Goal: Find specific page/section: Find specific page/section

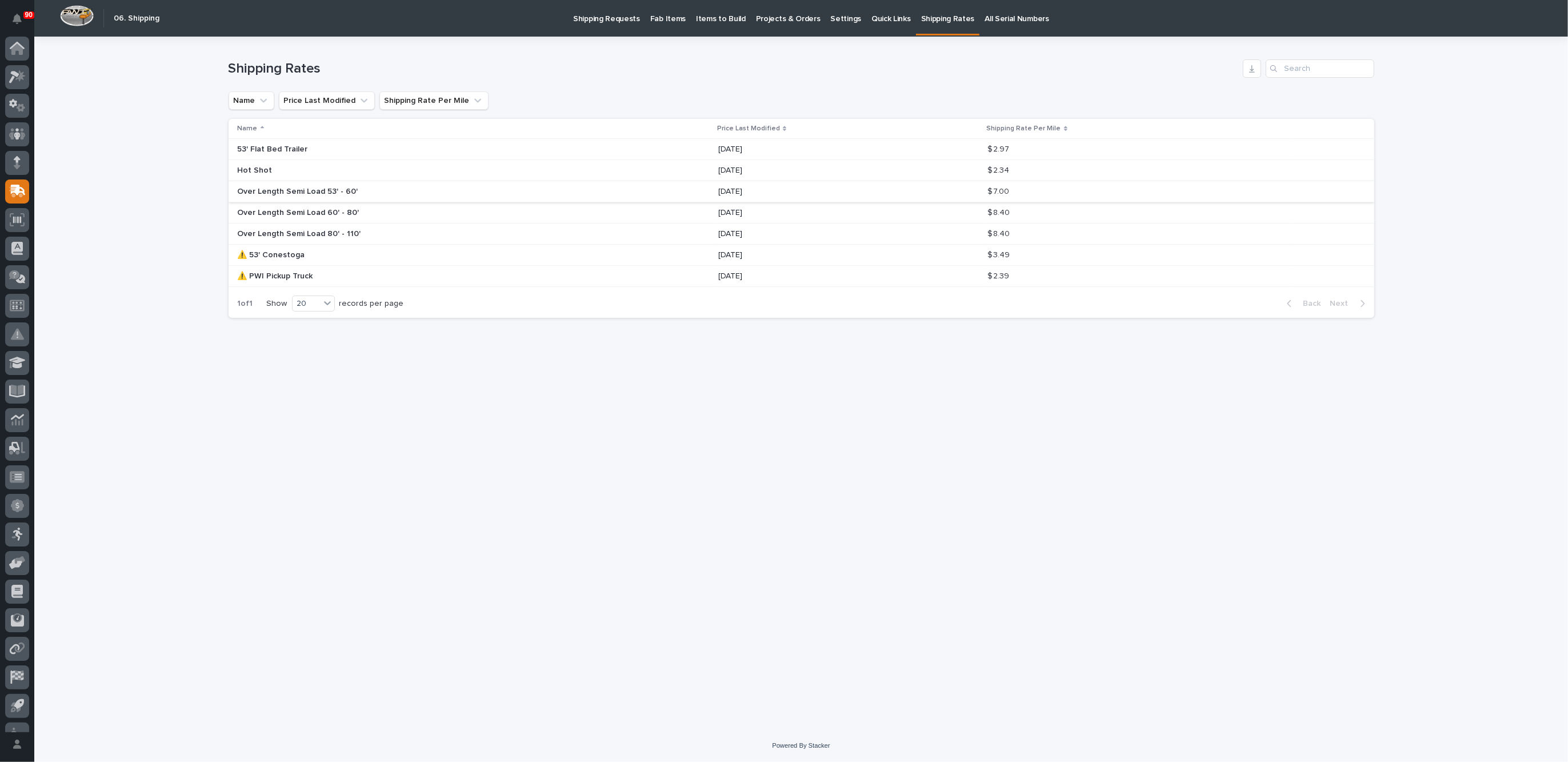
scroll to position [19, 0]
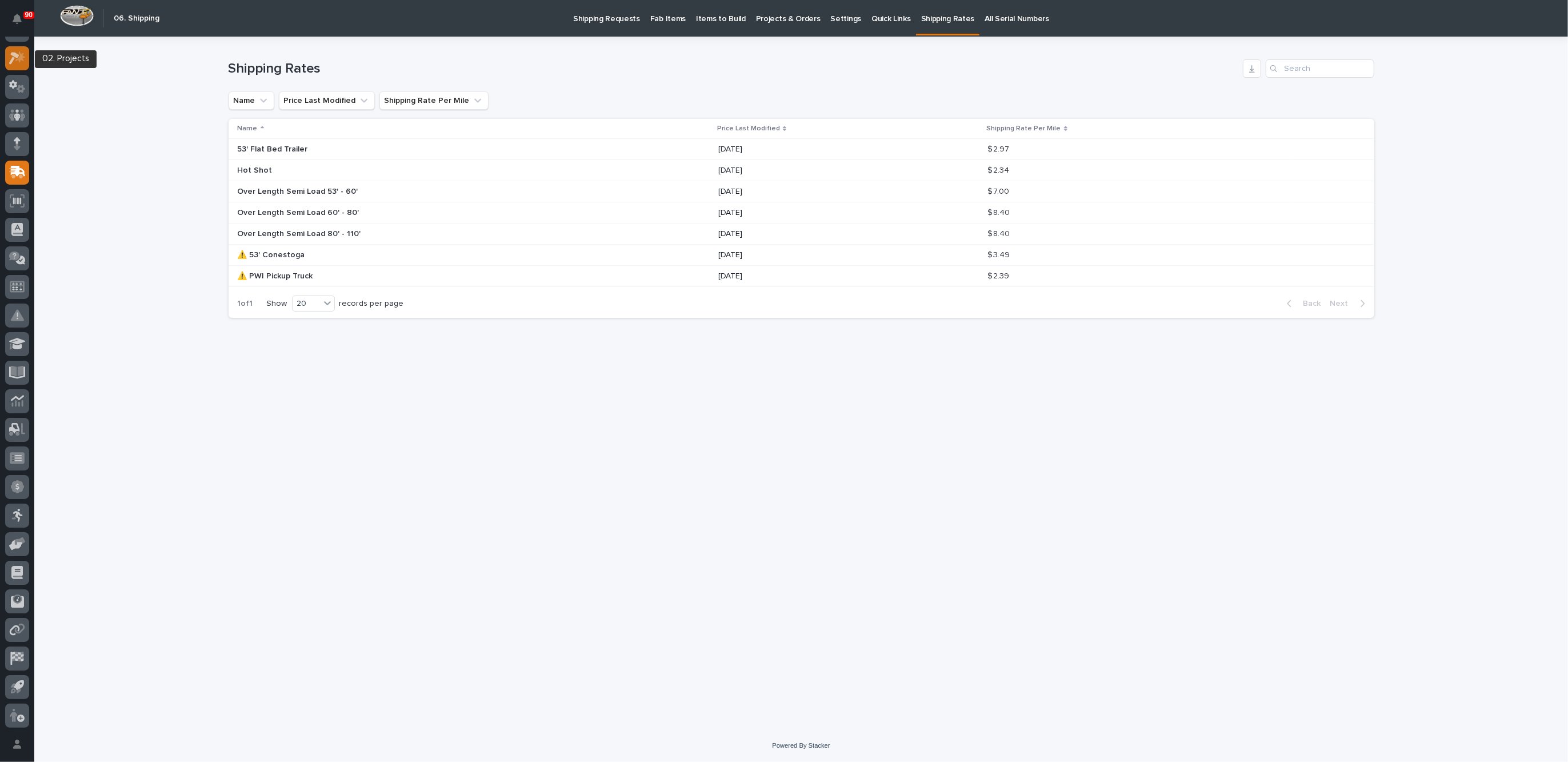
click at [19, 57] on icon at bounding box center [21, 57] width 10 height 11
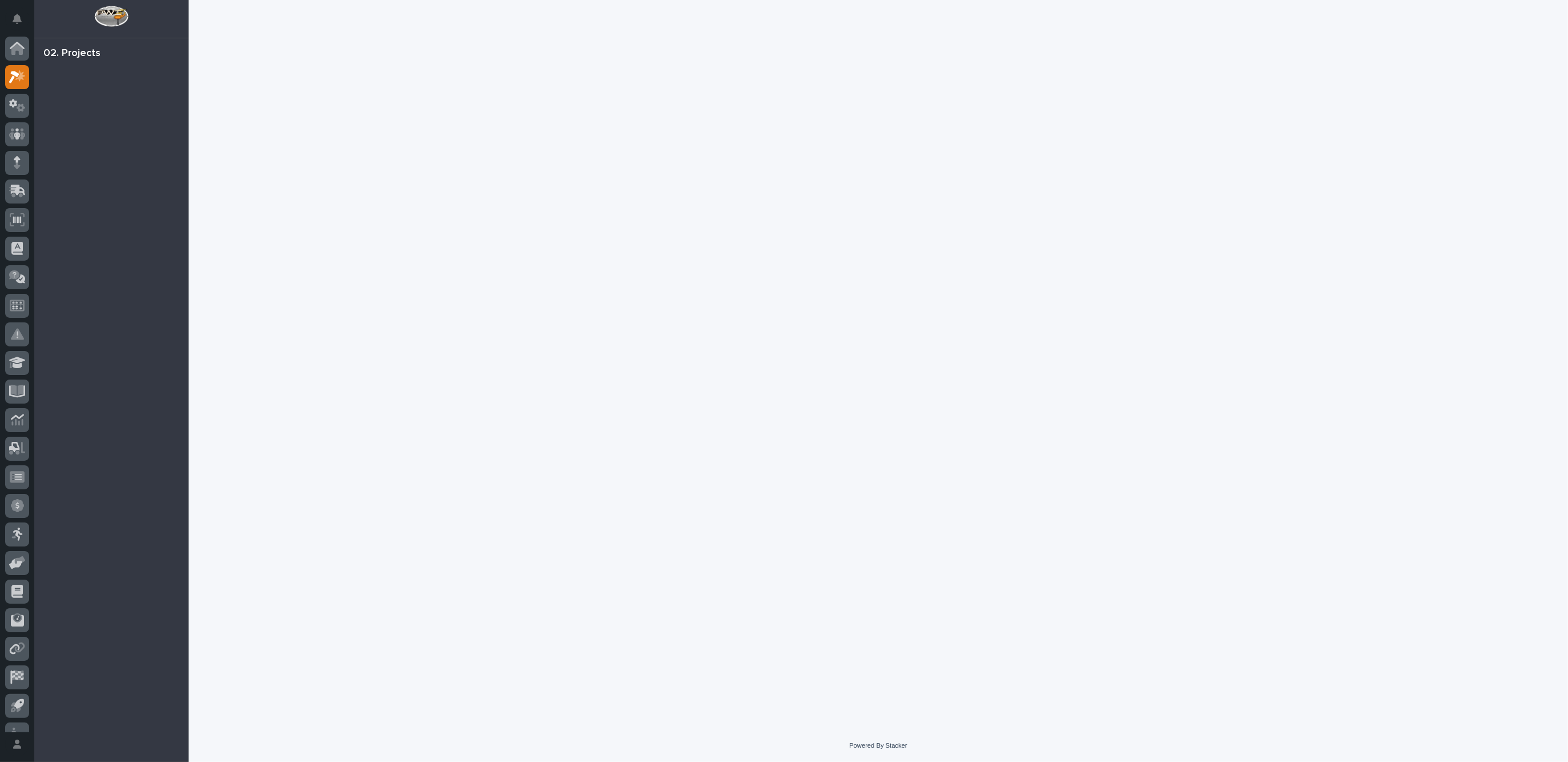
scroll to position [19, 0]
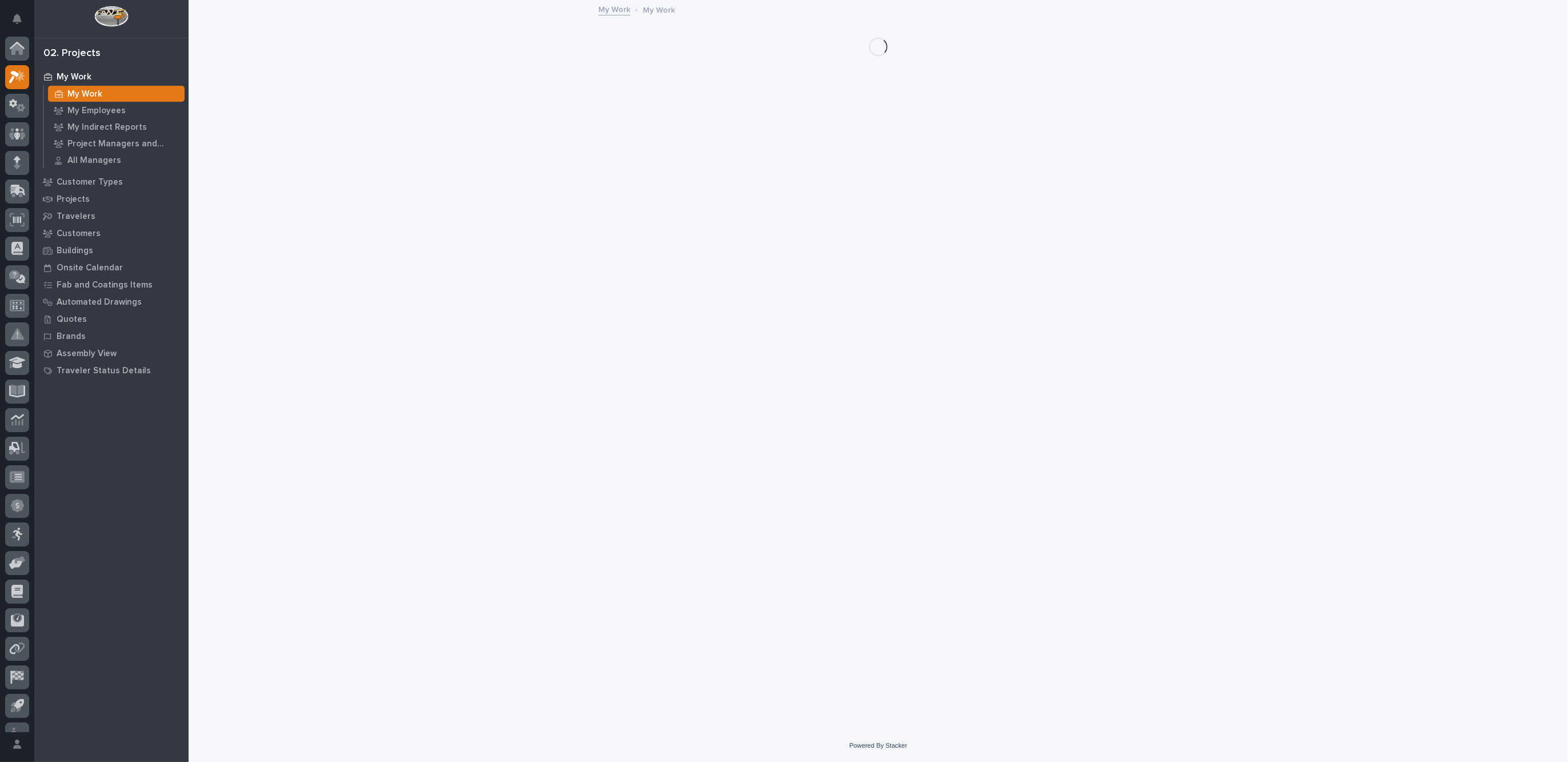
scroll to position [19, 0]
click at [88, 106] on p "My Employees" at bounding box center [96, 111] width 58 height 11
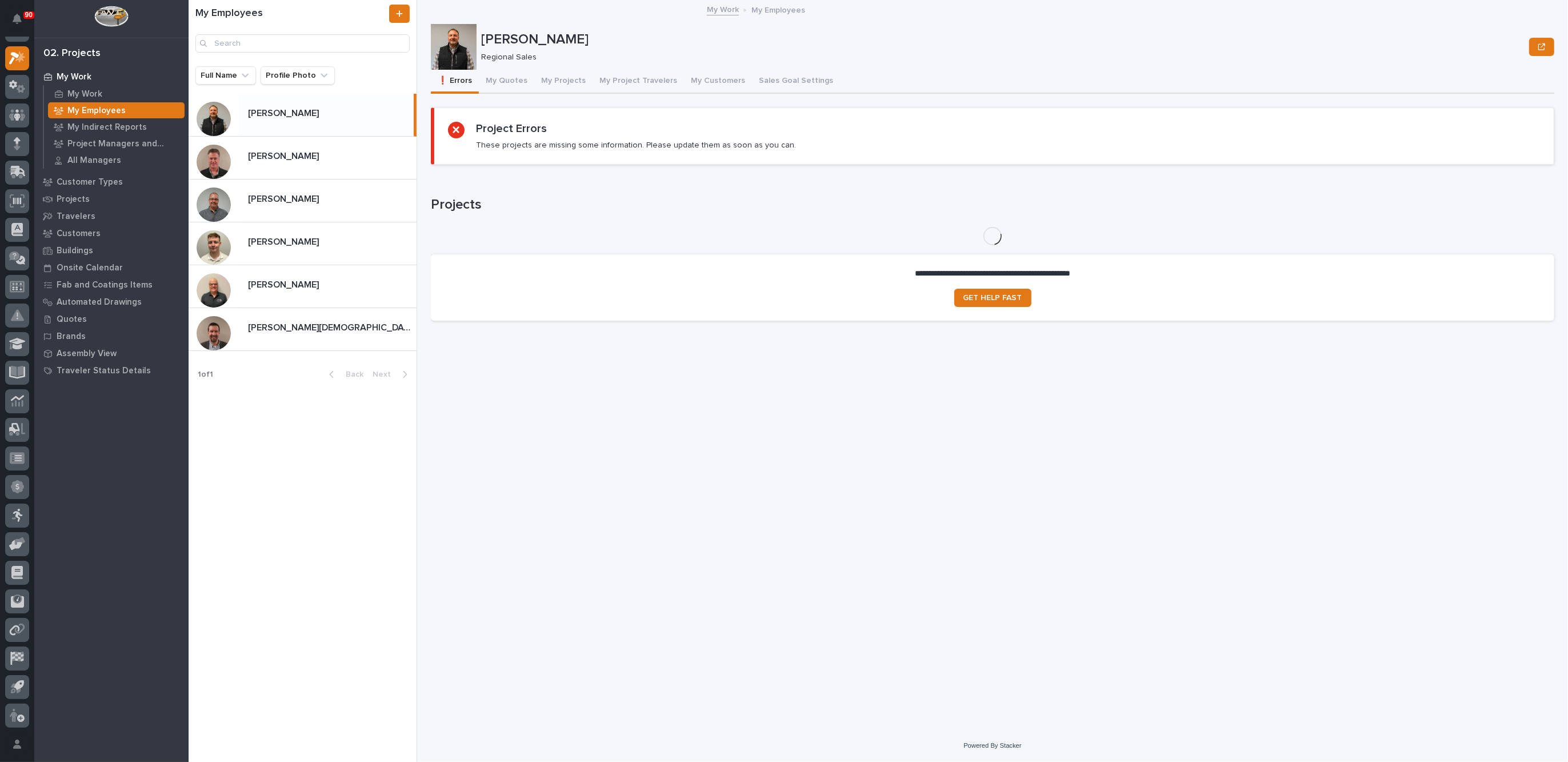
click at [287, 114] on p "[PERSON_NAME]" at bounding box center [285, 112] width 73 height 13
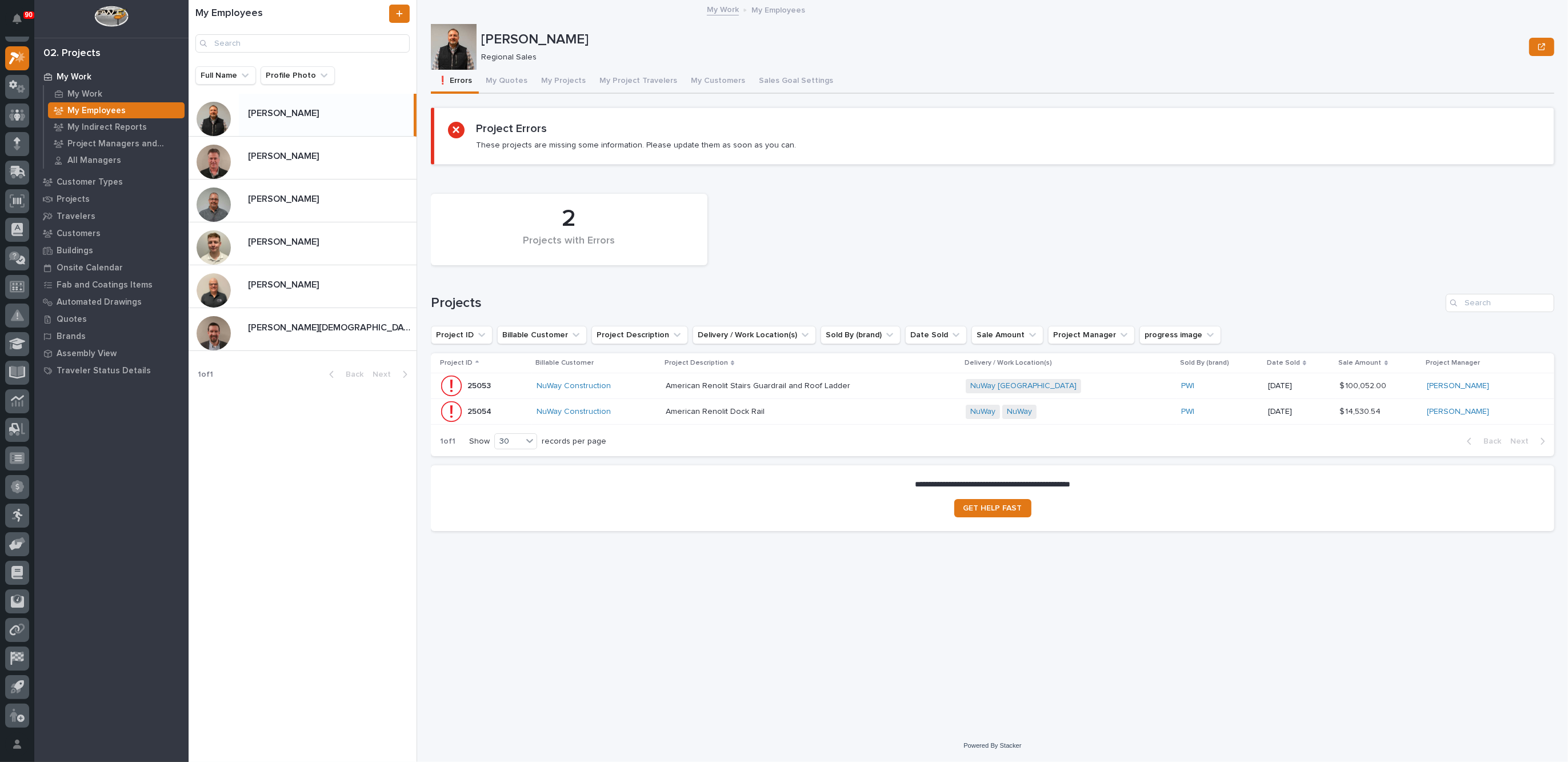
click at [652, 386] on div "NuWay Construction" at bounding box center [596, 386] width 120 height 10
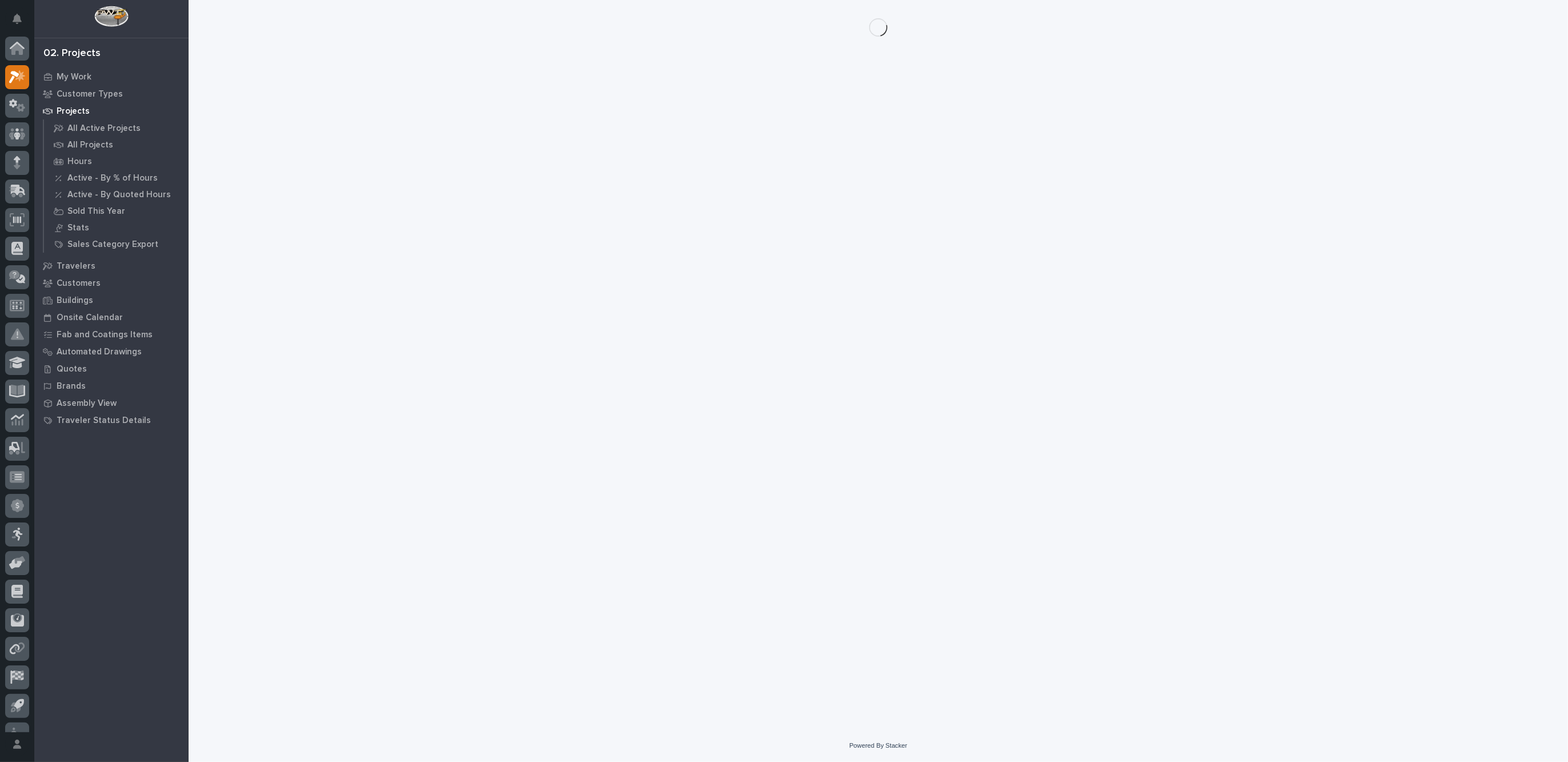
scroll to position [19, 0]
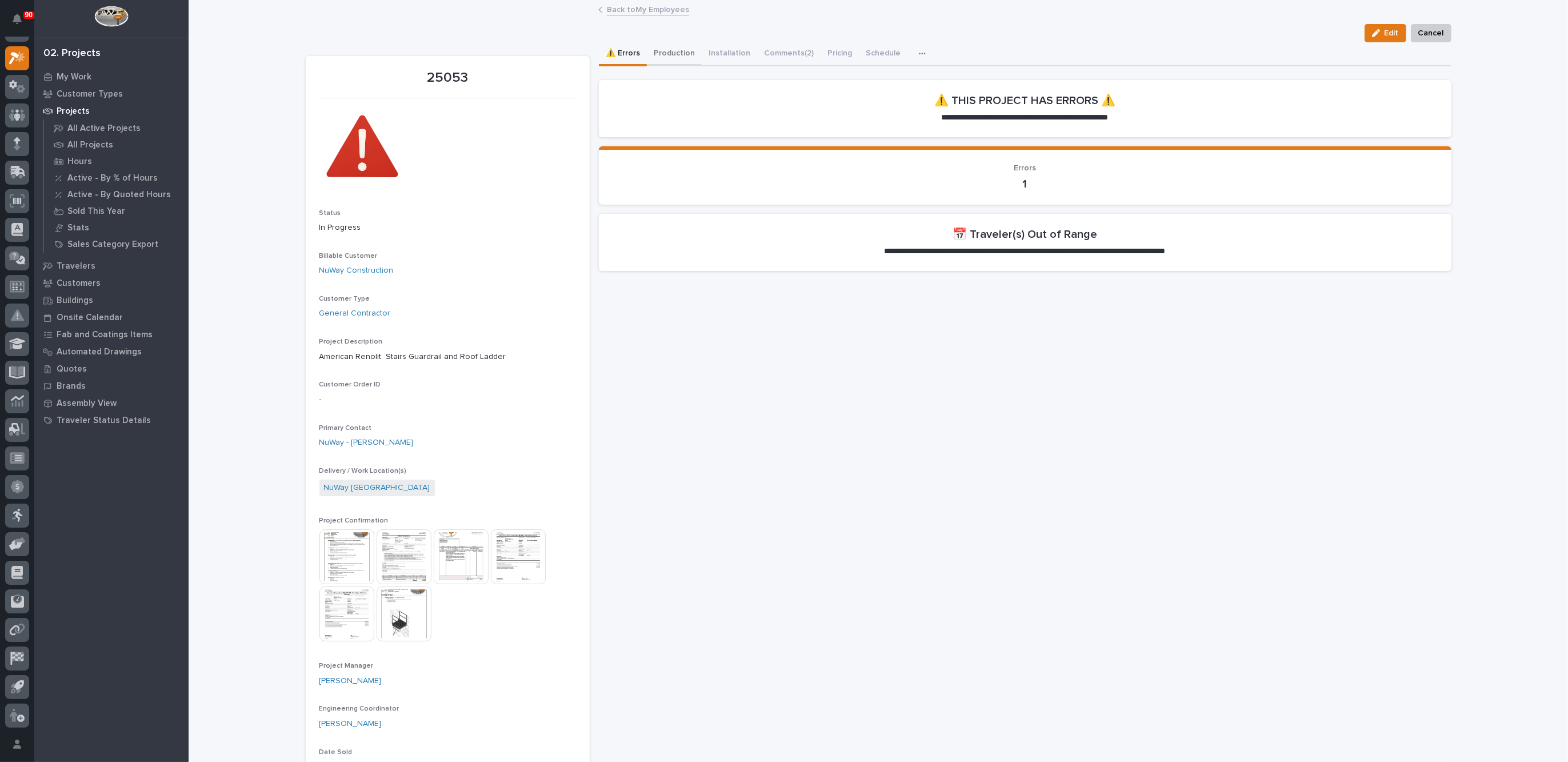
click at [672, 56] on button "Production" at bounding box center [674, 54] width 55 height 24
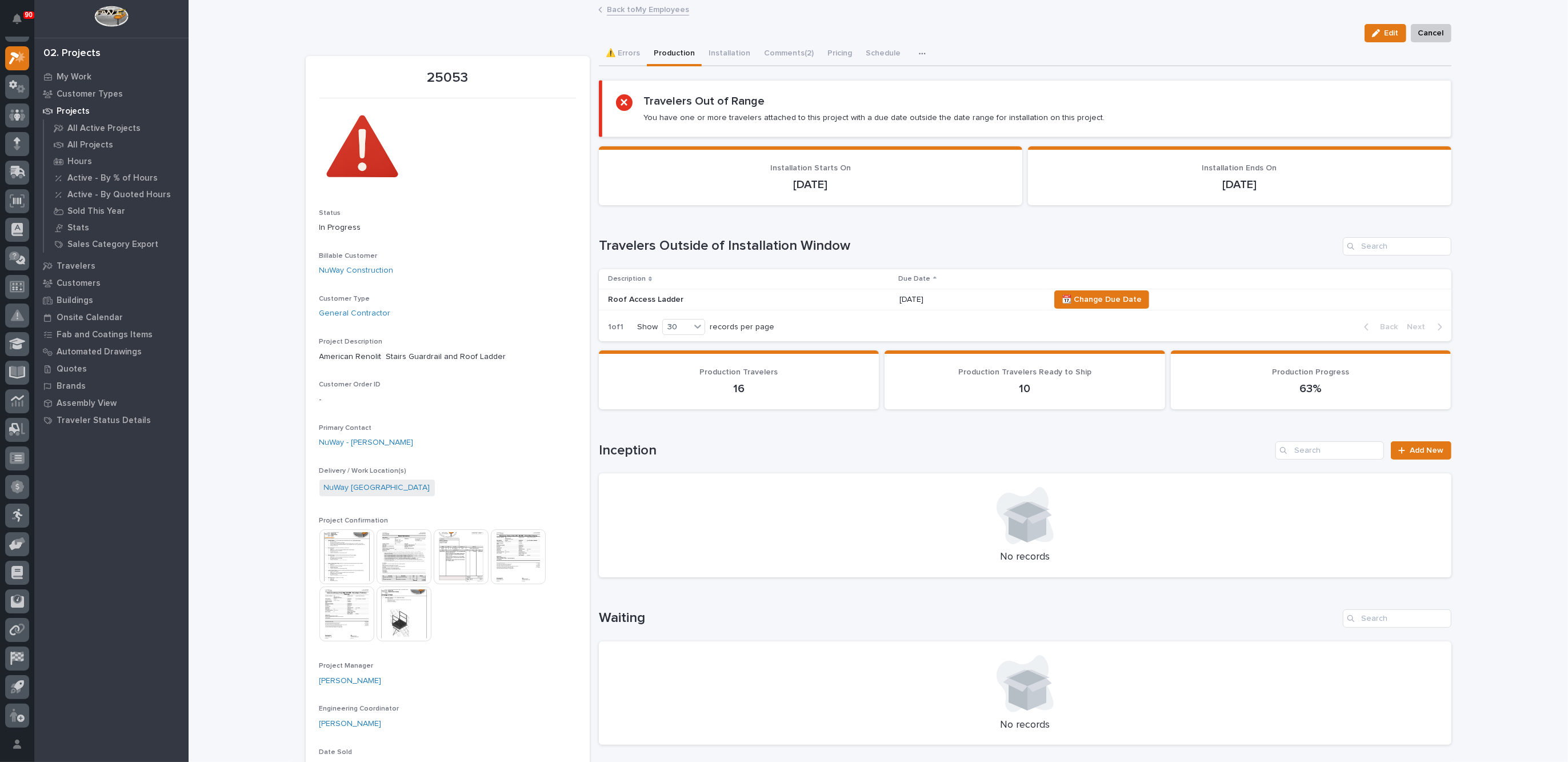
click at [795, 297] on p "Roof Access Ladder" at bounding box center [708, 300] width 200 height 10
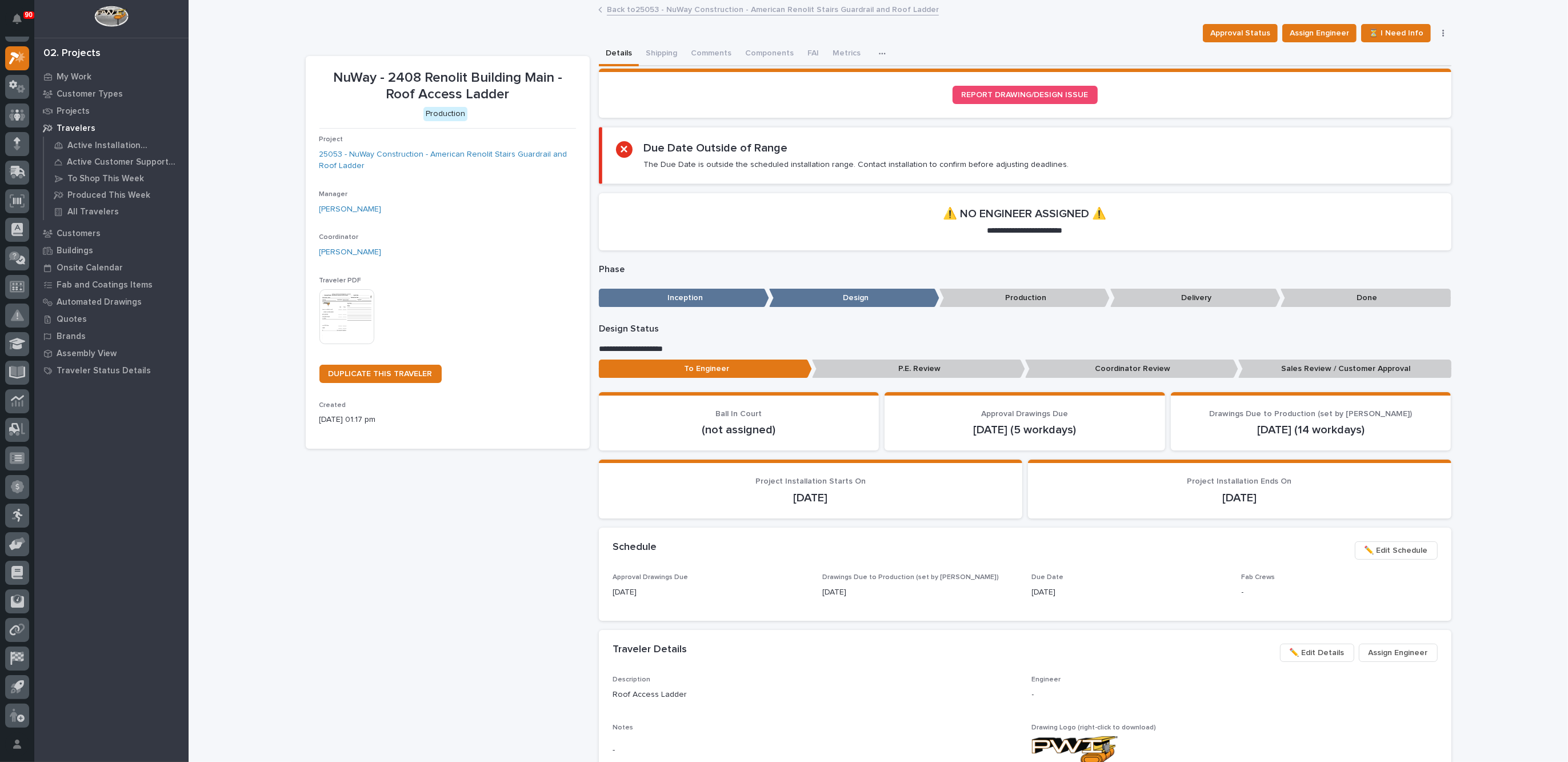
click at [661, 6] on link "Back to 25053 - NuWay Construction - American Renolit Stairs Guardrail and Roof…" at bounding box center [773, 9] width 332 height 13
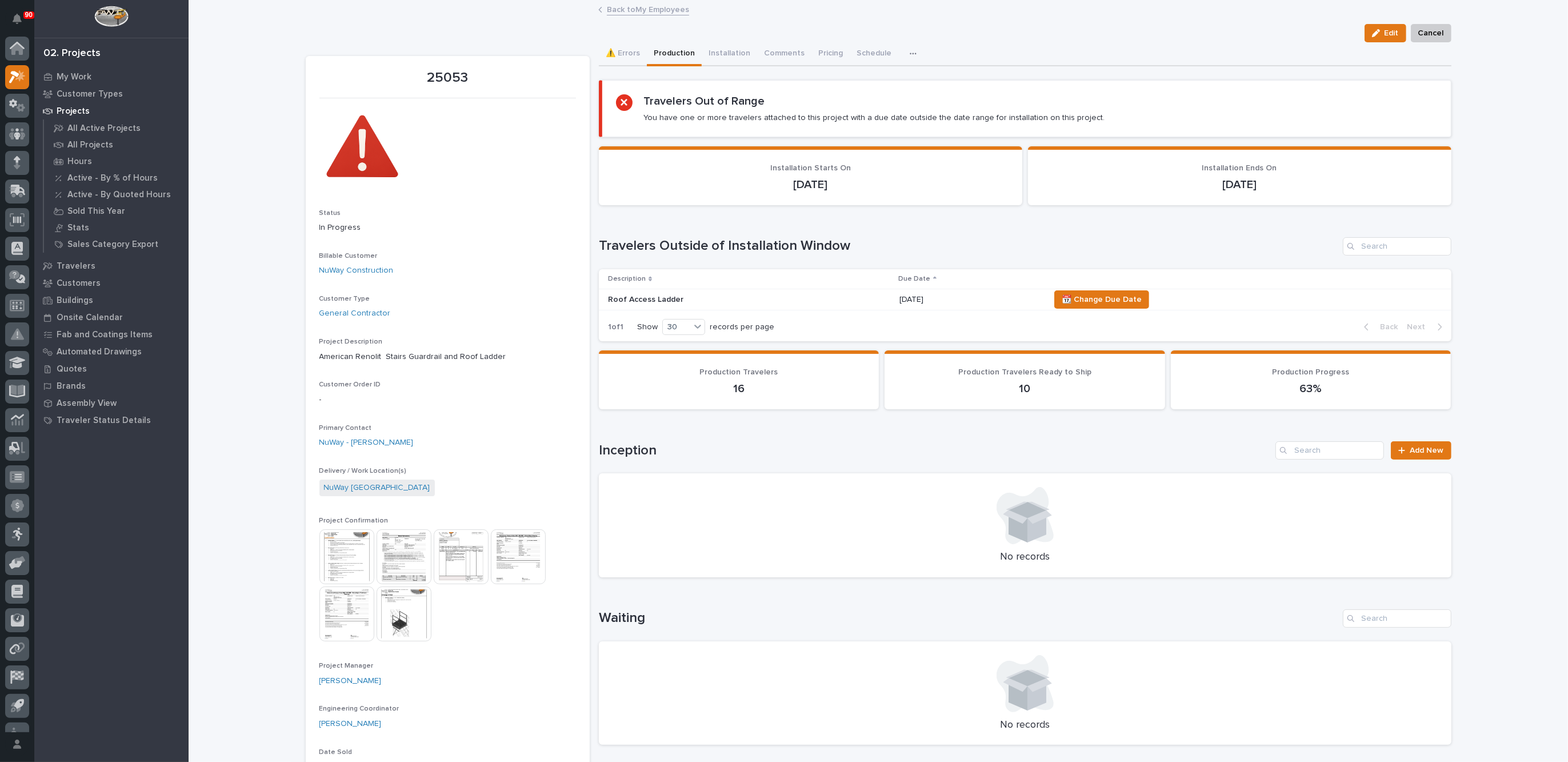
scroll to position [19, 0]
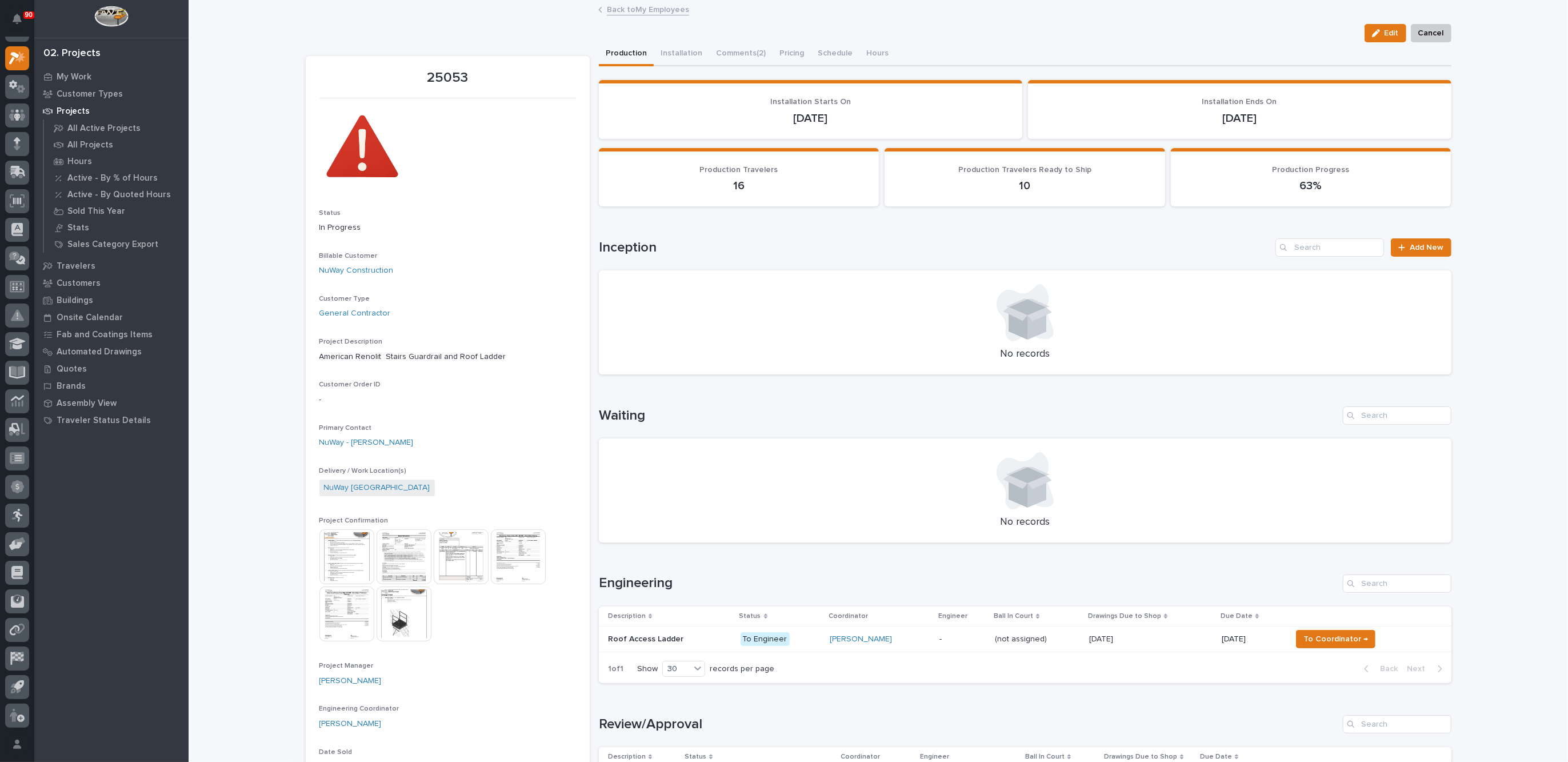
click at [629, 9] on link "Back to My Employees" at bounding box center [648, 9] width 82 height 13
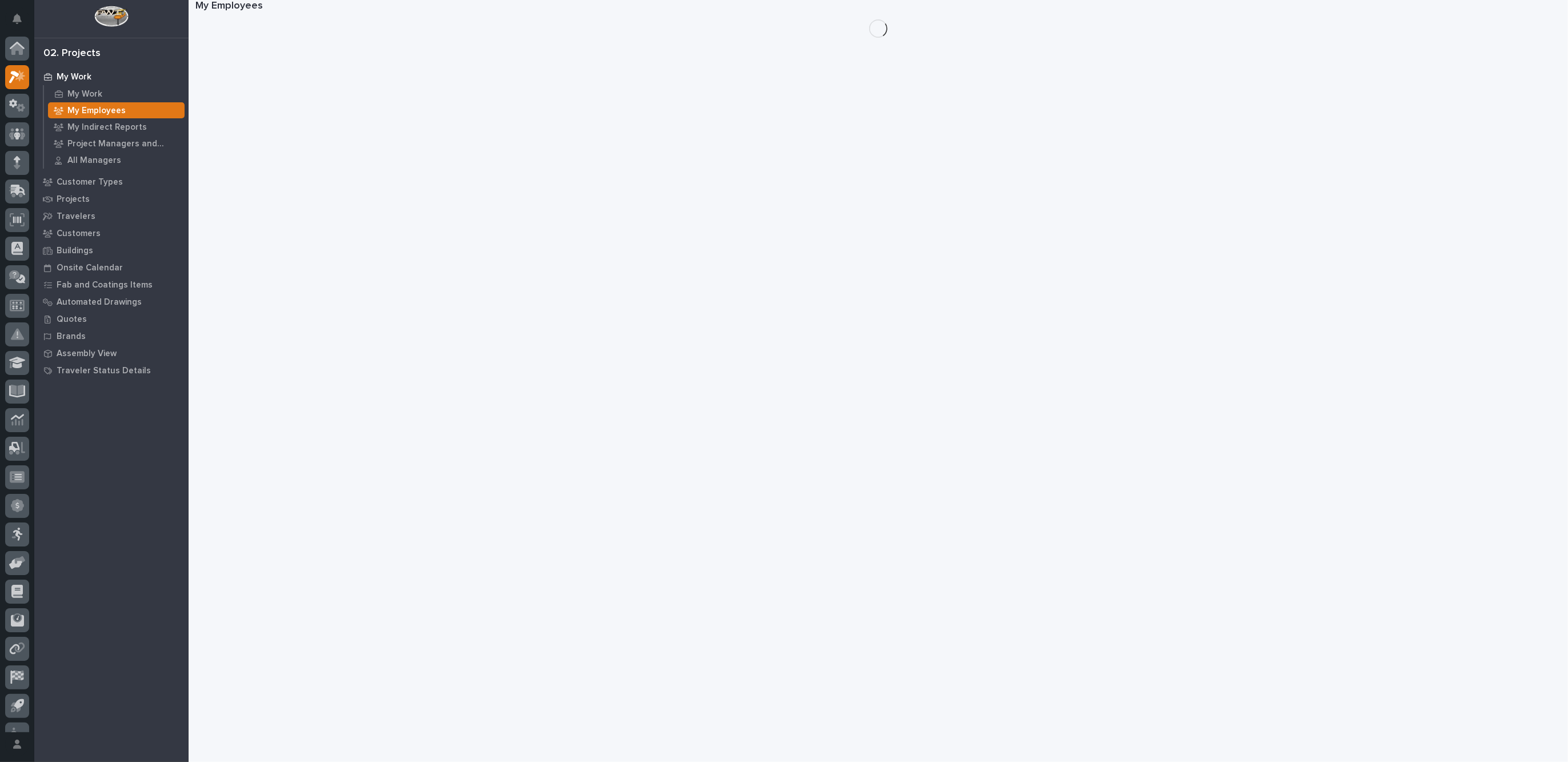
scroll to position [19, 0]
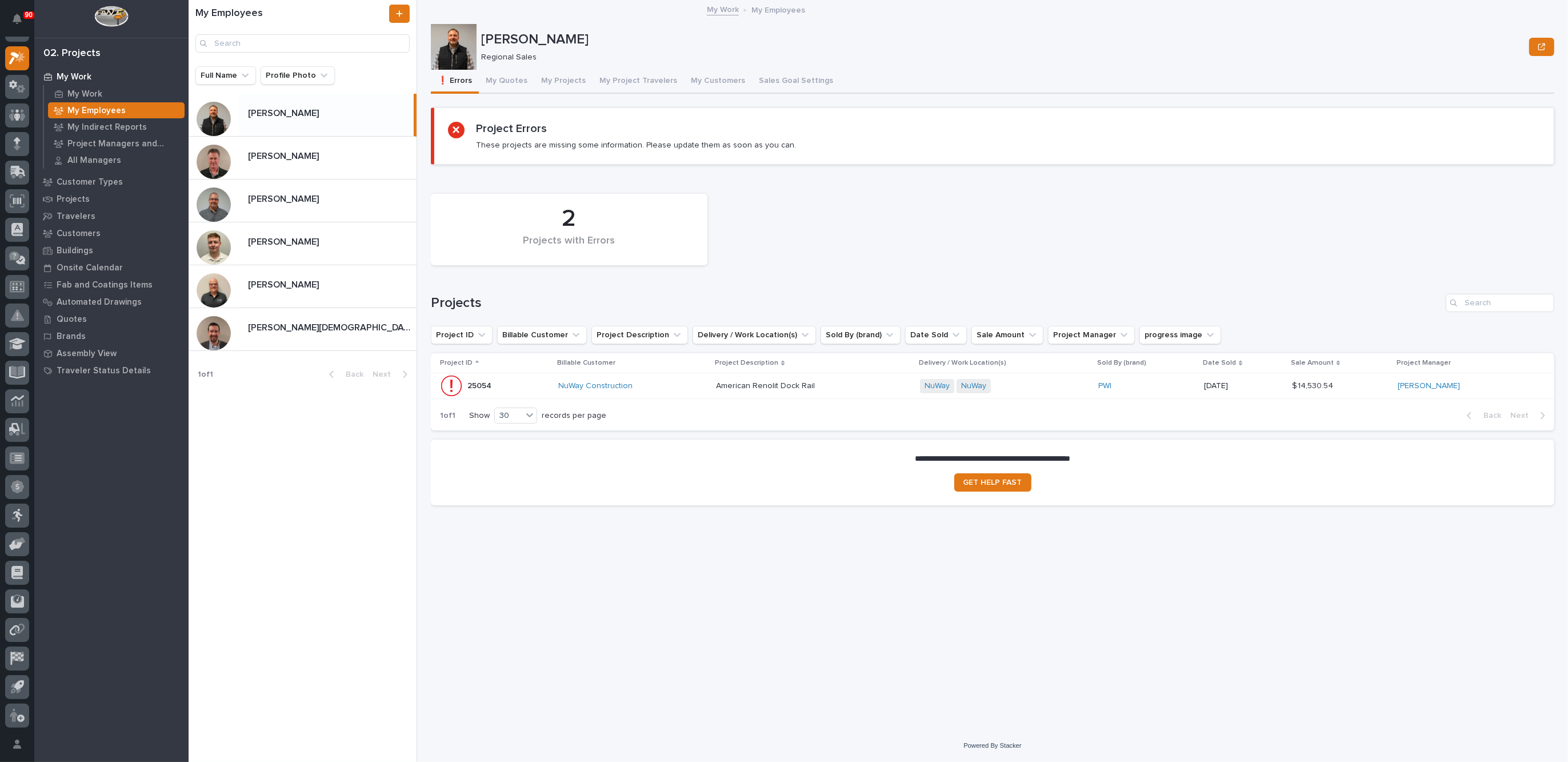
click at [670, 379] on div "NuWay Construction" at bounding box center [633, 386] width 149 height 19
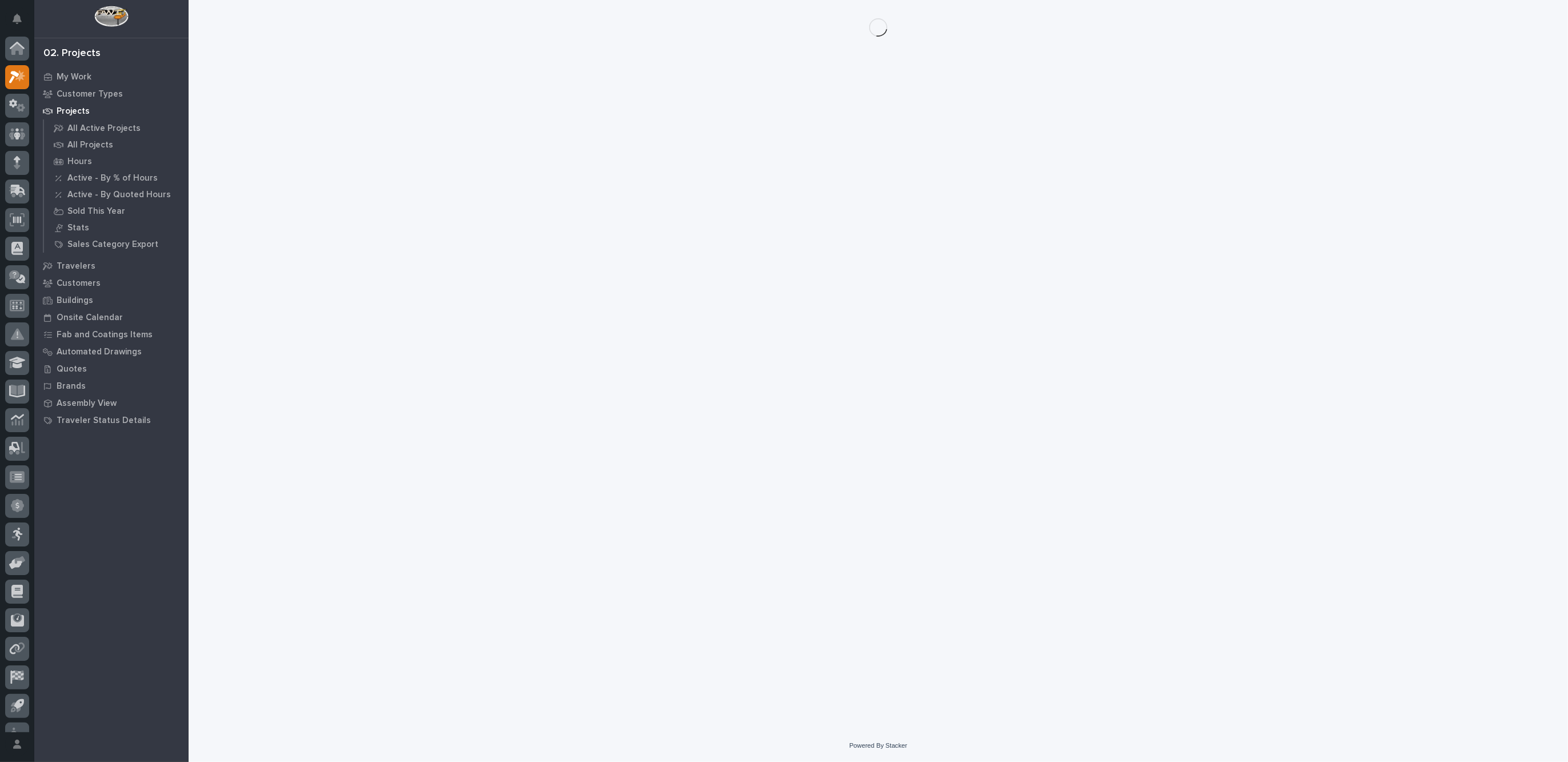
scroll to position [19, 0]
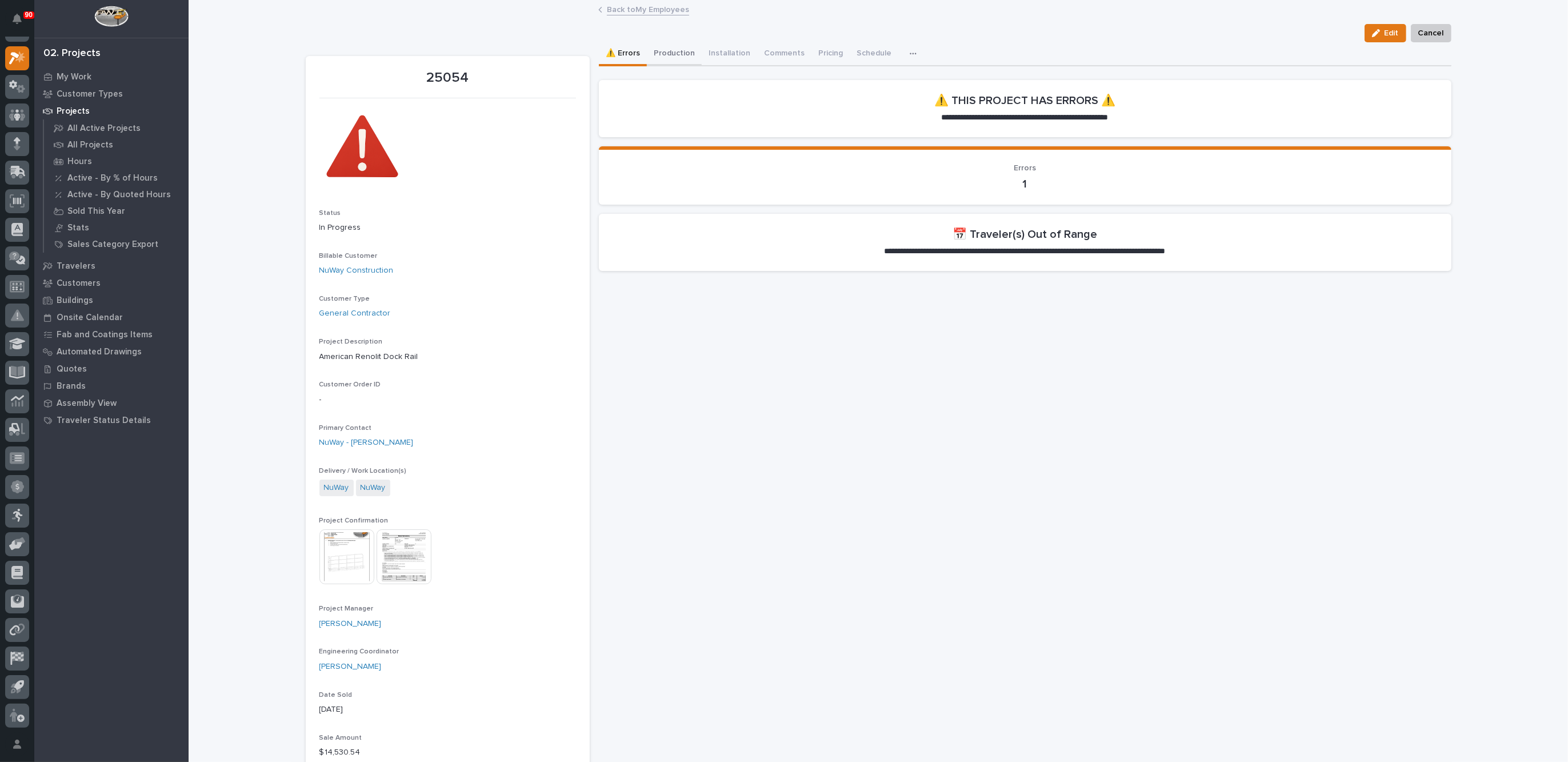
click at [676, 54] on button "Production" at bounding box center [674, 54] width 55 height 24
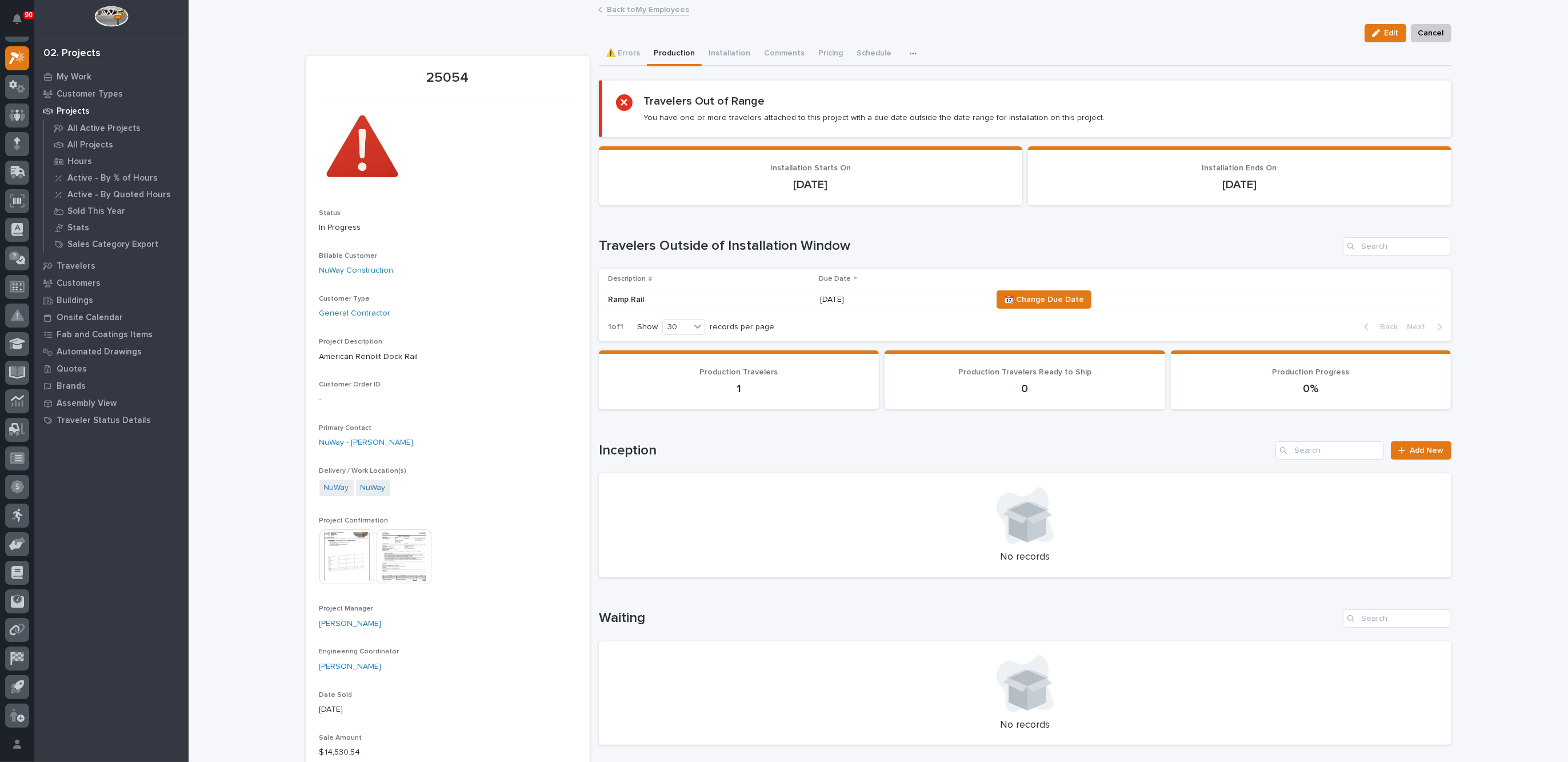
click at [641, 9] on link "Back to My Employees" at bounding box center [648, 9] width 82 height 13
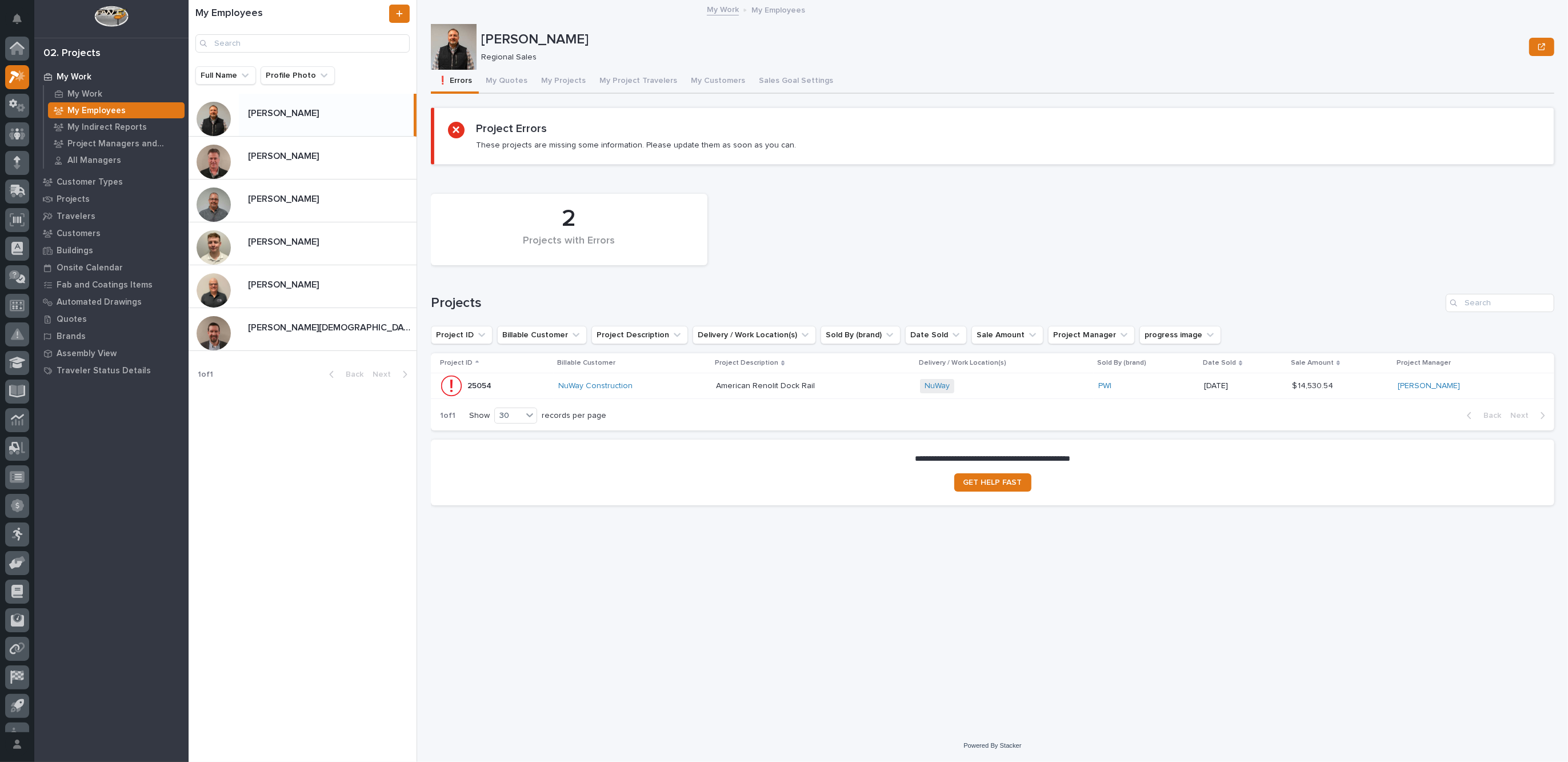
scroll to position [19, 0]
